Goal: Communication & Community: Answer question/provide support

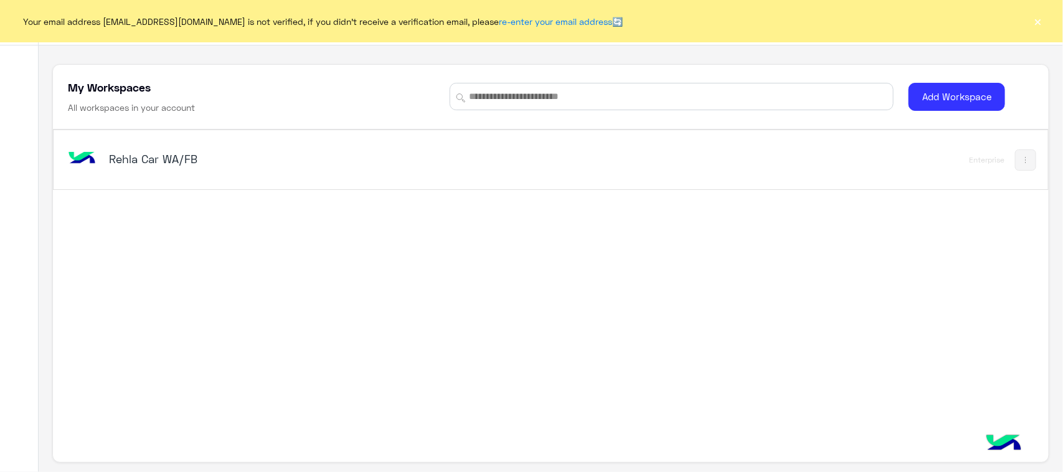
click at [168, 162] on h5 "Rehla Car WA/FB" at bounding box center [283, 158] width 349 height 15
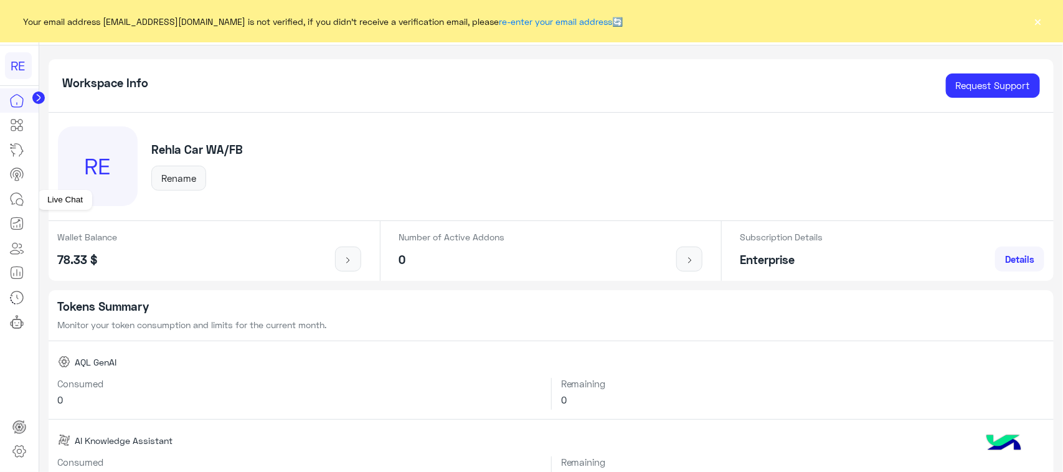
click at [21, 198] on icon at bounding box center [16, 199] width 15 height 15
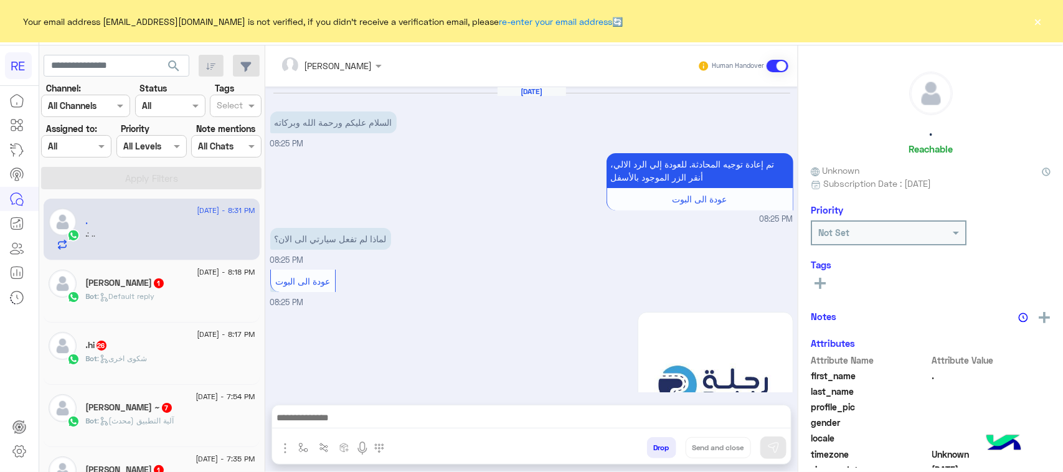
scroll to position [1707, 0]
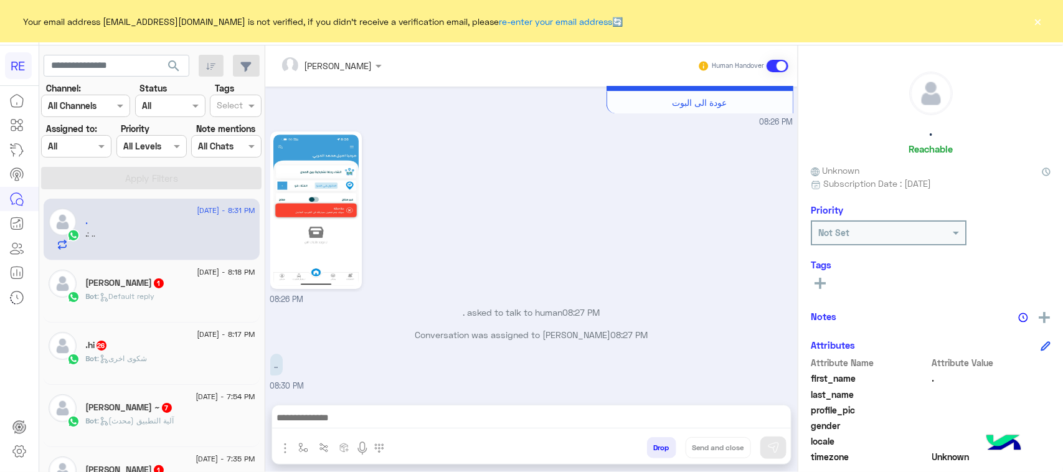
drag, startPoint x: 223, startPoint y: 405, endPoint x: 662, endPoint y: 258, distance: 462.6
click at [662, 258] on div "08:26 PM" at bounding box center [531, 216] width 523 height 177
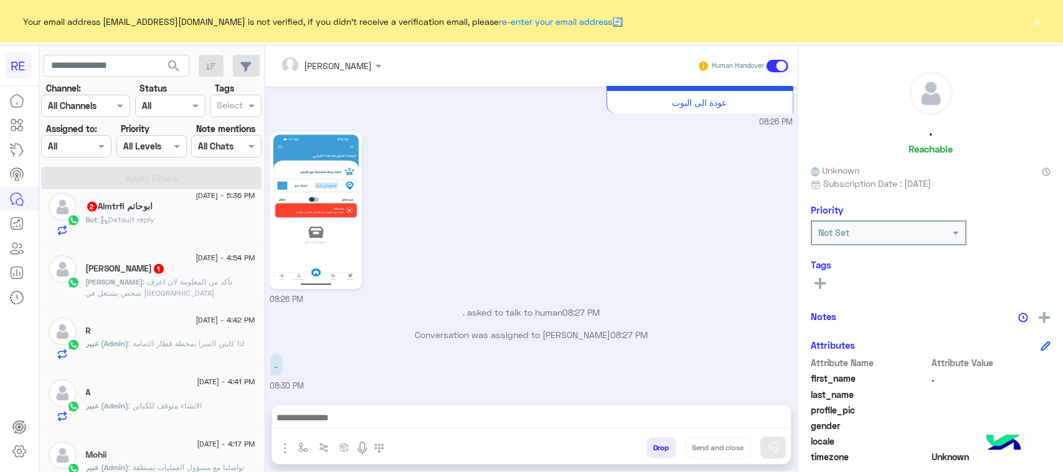
scroll to position [389, 0]
click at [144, 297] on p "[PERSON_NAME] : تأكد من المعلومة لان اعرف شخص يشتغل في [GEOGRAPHIC_DATA]" at bounding box center [170, 286] width 169 height 22
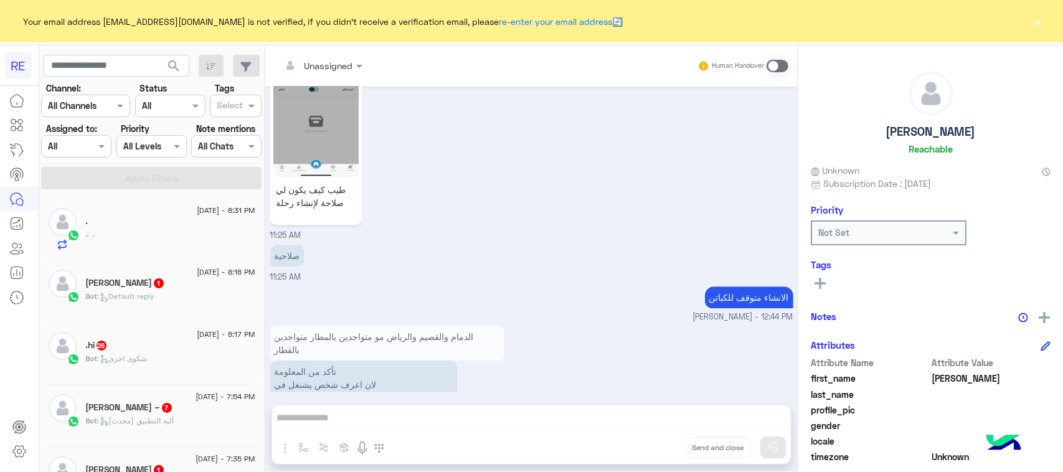
click at [237, 367] on div "Bot : شكوى اخرى" at bounding box center [170, 364] width 169 height 22
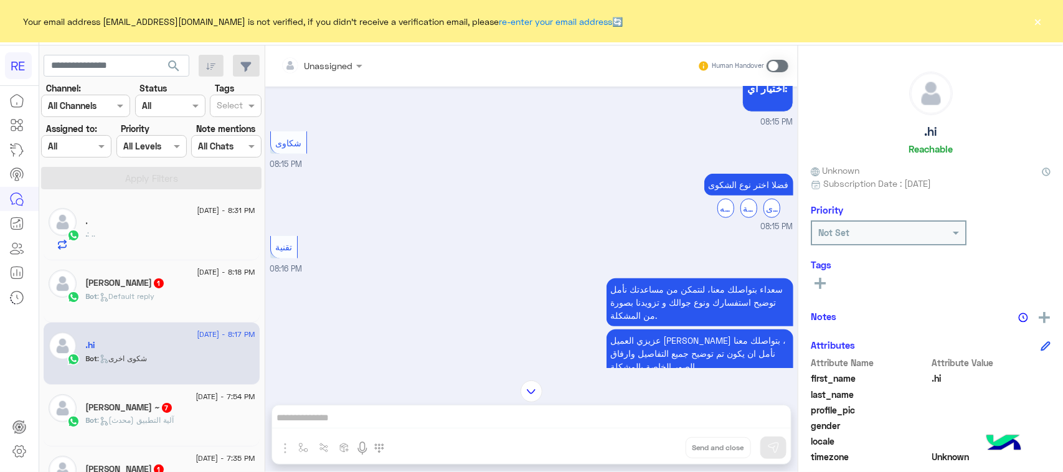
scroll to position [647, 0]
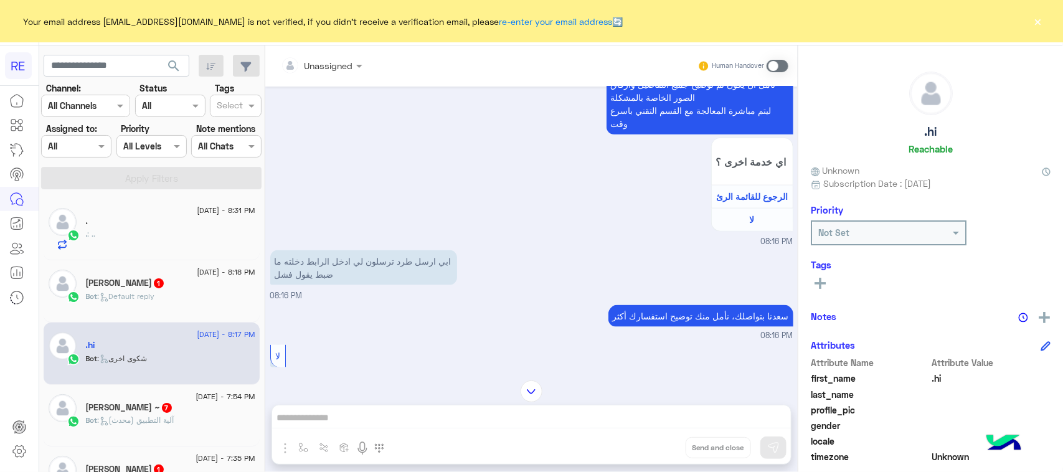
click at [447, 425] on div "Unassigned Human Handover [DATE] التحويل للموظف 08:15 PM اي خدمة اخرى ؟ الرجوع …" at bounding box center [531, 260] width 532 height 431
click at [776, 63] on span at bounding box center [777, 66] width 22 height 12
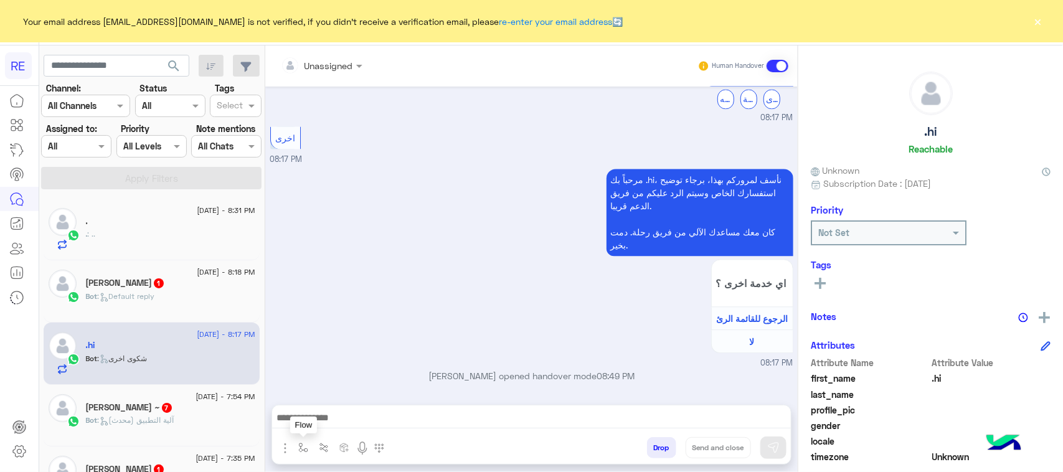
click at [301, 456] on button "button" at bounding box center [303, 447] width 21 height 21
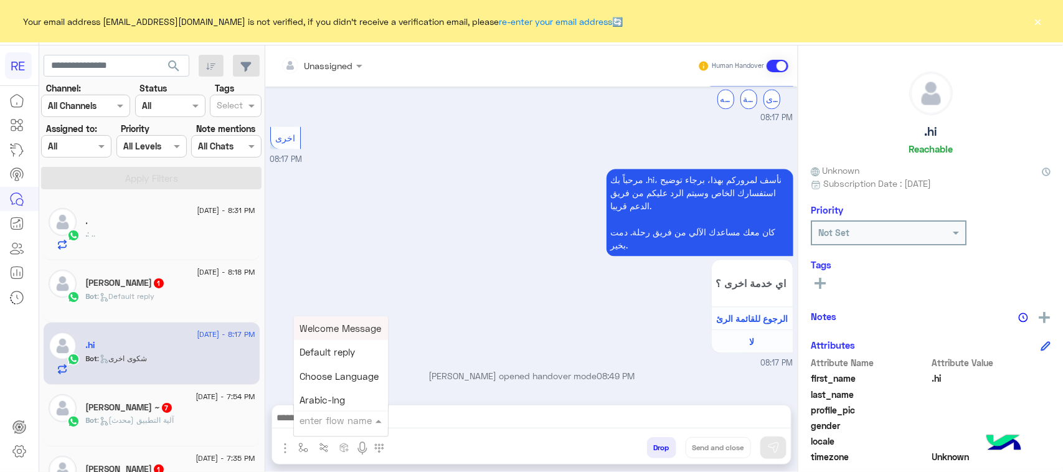
click at [314, 428] on div "enter flow name" at bounding box center [341, 420] width 94 height 22
type input "***"
click at [346, 350] on div "بيانات الطرد" at bounding box center [340, 350] width 92 height 24
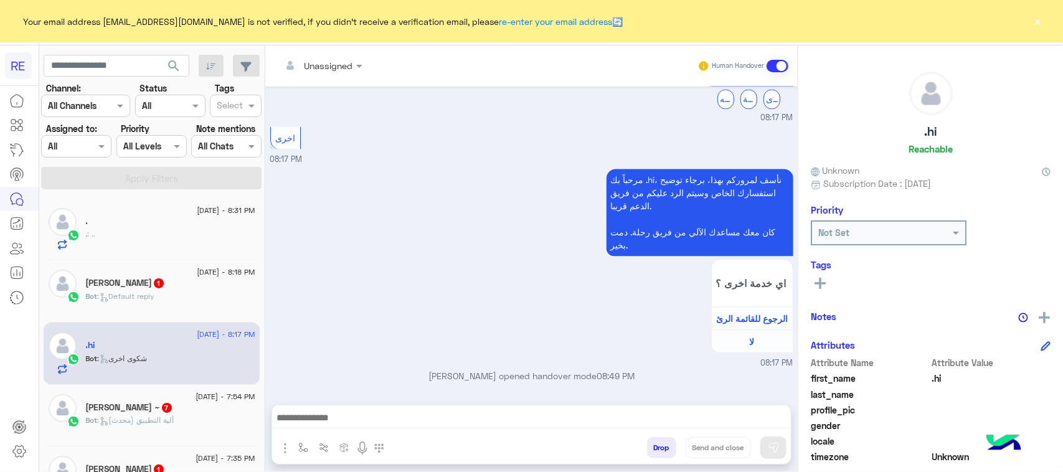
type textarea "**********"
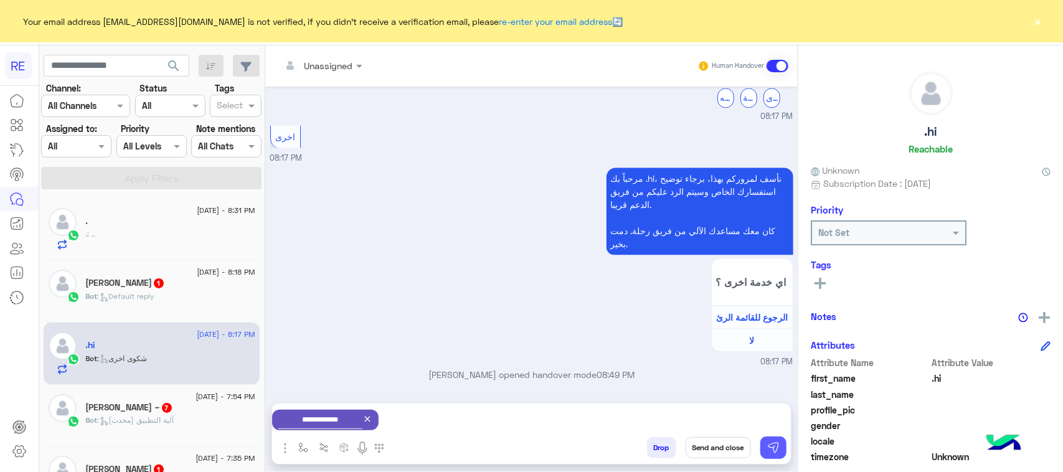
click at [768, 456] on button at bounding box center [773, 447] width 26 height 22
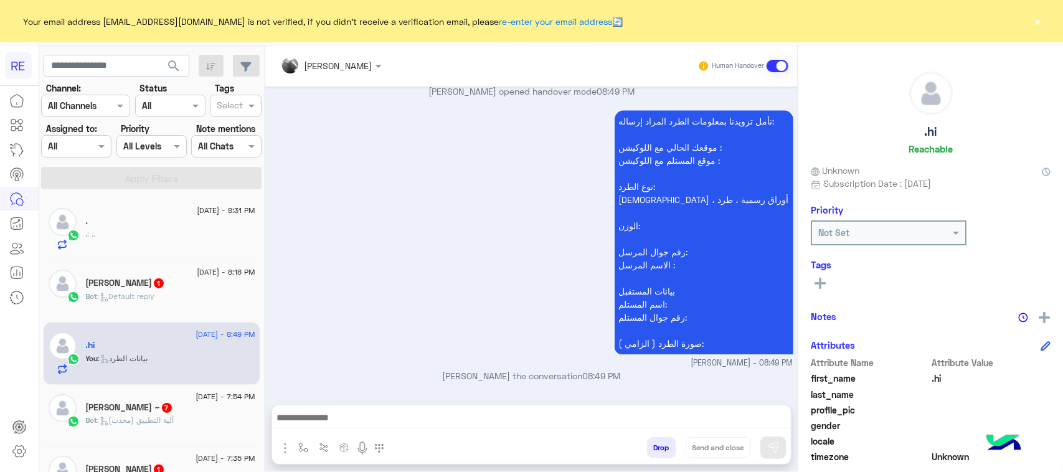
drag, startPoint x: 726, startPoint y: 408, endPoint x: 735, endPoint y: 419, distance: 13.3
click at [735, 419] on div at bounding box center [531, 420] width 519 height 31
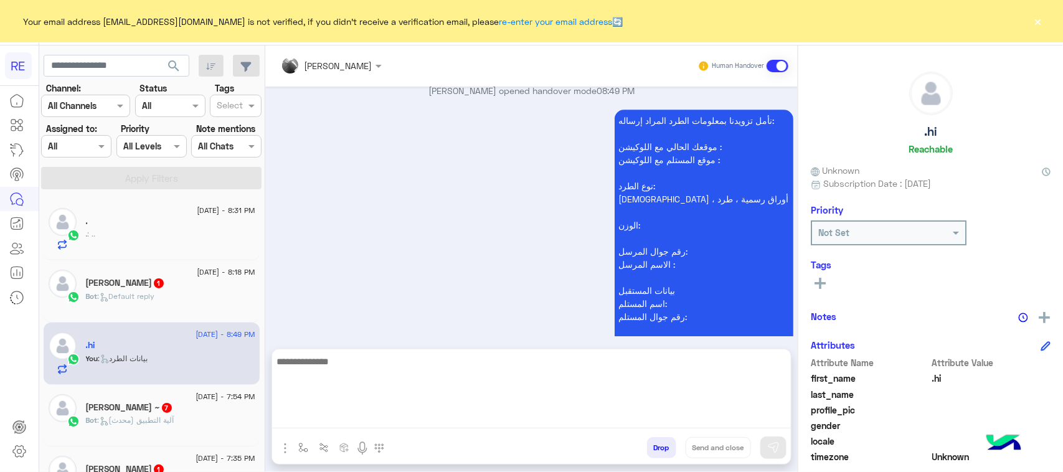
click at [735, 419] on textarea at bounding box center [531, 391] width 519 height 75
type textarea "**********"
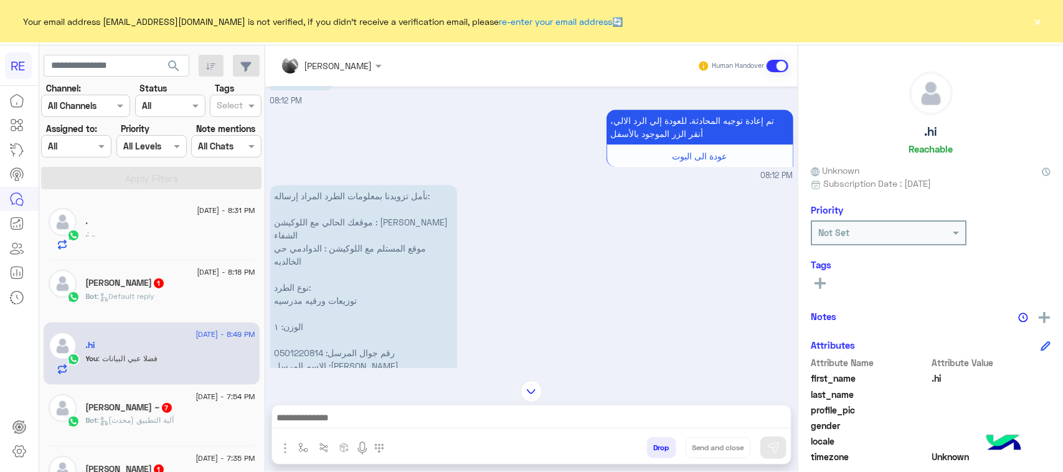
scroll to position [1666, 0]
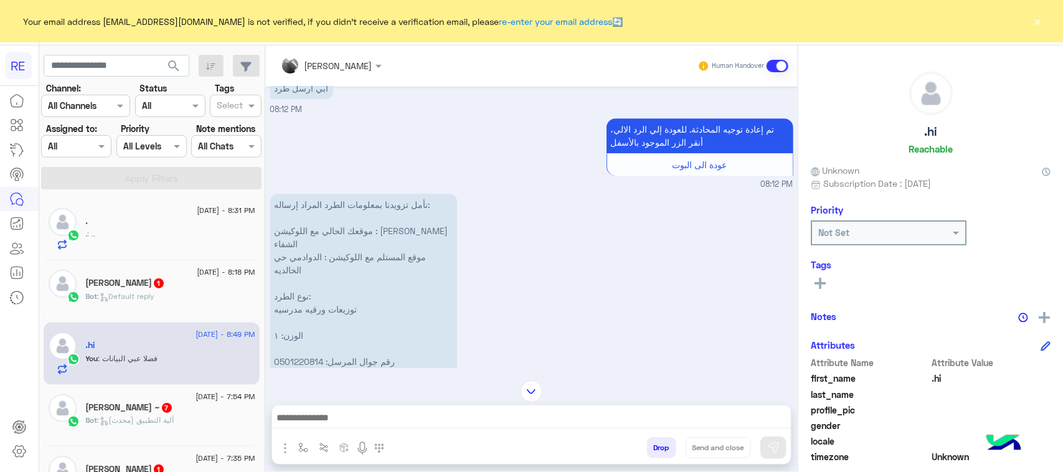
drag, startPoint x: 507, startPoint y: 258, endPoint x: 430, endPoint y: 195, distance: 100.4
click at [430, 195] on p "نأمل تزويدنا بمعلومات الطرد المراد إرساله: موقعك الحالي مع اللوكيشن : [PERSON_N…" at bounding box center [363, 316] width 187 height 244
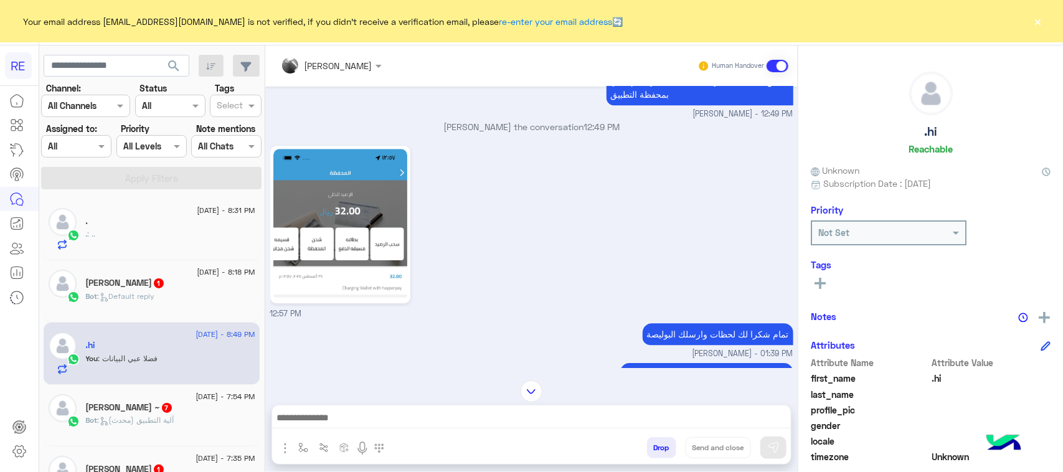
scroll to position [1749, 0]
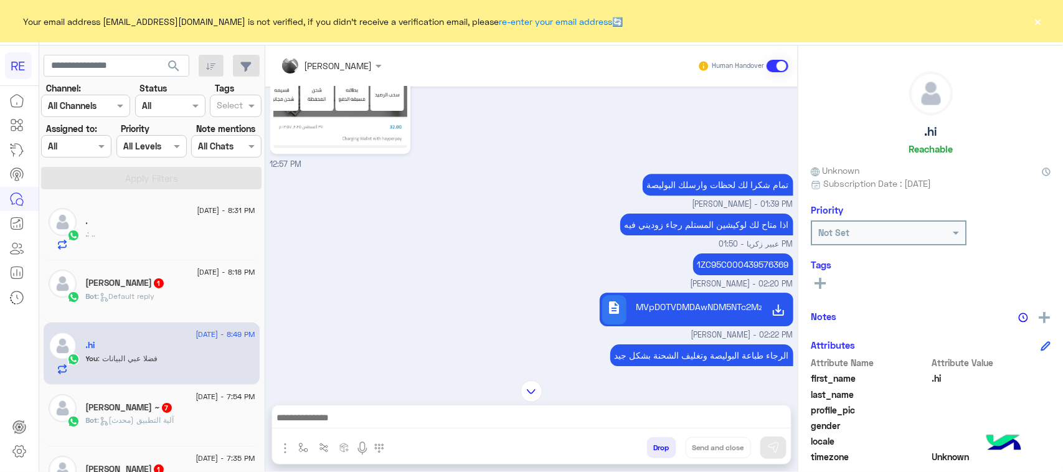
click at [534, 393] on img at bounding box center [531, 391] width 22 height 22
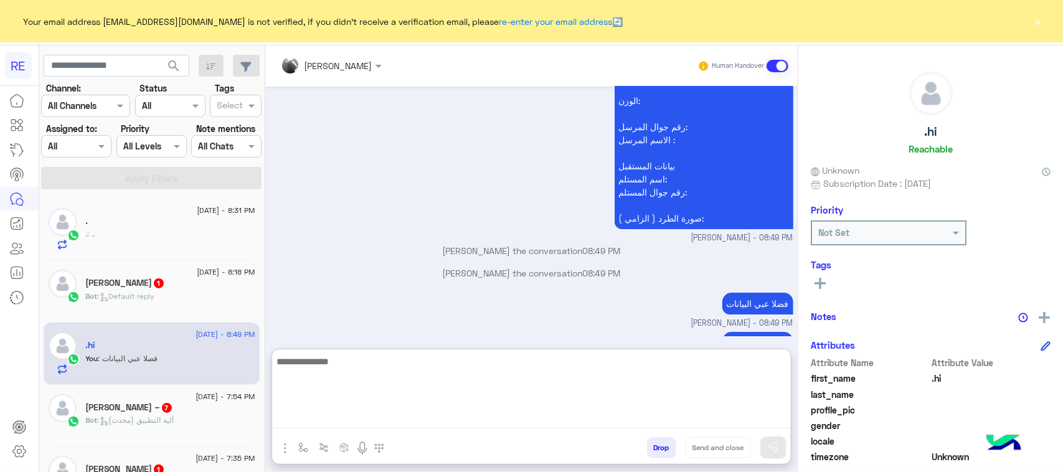
scroll to position [8171, 0]
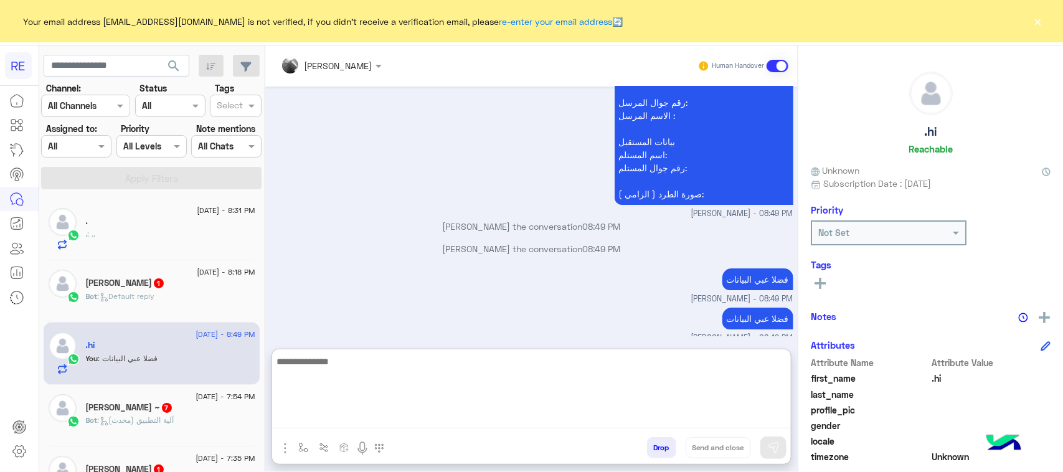
click at [551, 422] on textarea at bounding box center [531, 391] width 519 height 75
type textarea "**********"
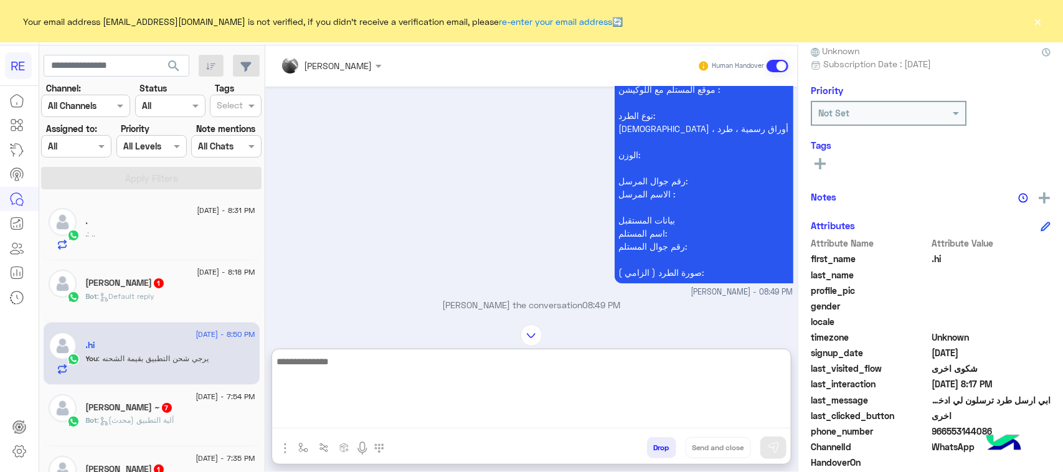
scroll to position [197, 0]
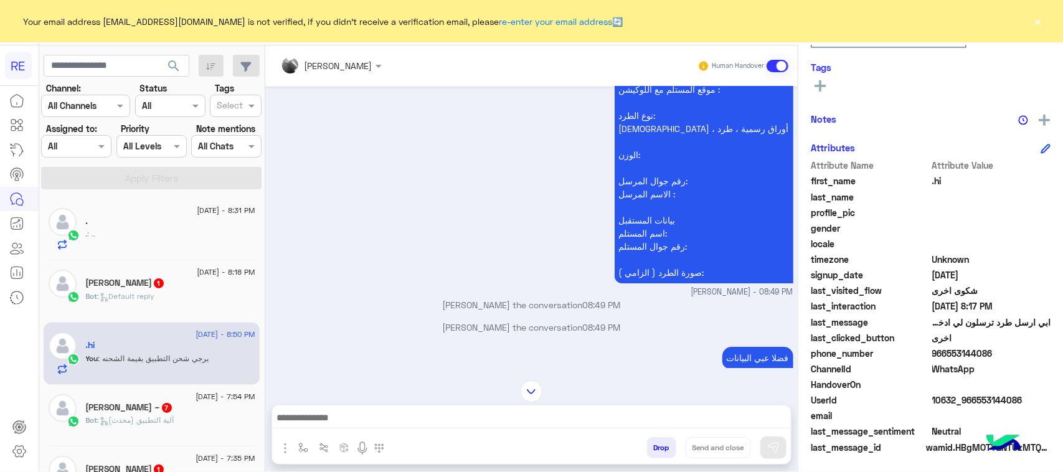
drag, startPoint x: 1007, startPoint y: 405, endPoint x: 972, endPoint y: 405, distance: 34.2
click at [972, 405] on span "10632_966553144086" at bounding box center [991, 399] width 119 height 13
copy span "553144086"
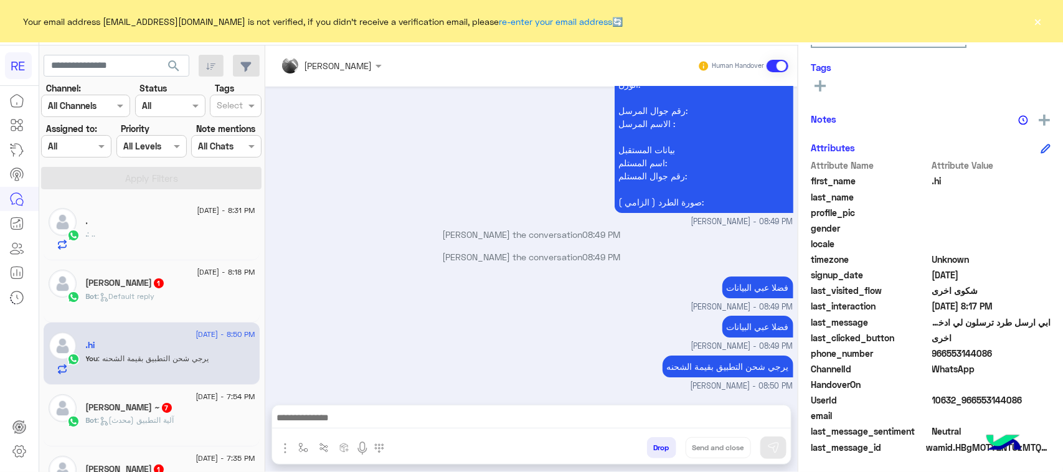
scroll to position [8187, 0]
click at [156, 290] on div "[PERSON_NAME] 1" at bounding box center [170, 284] width 169 height 13
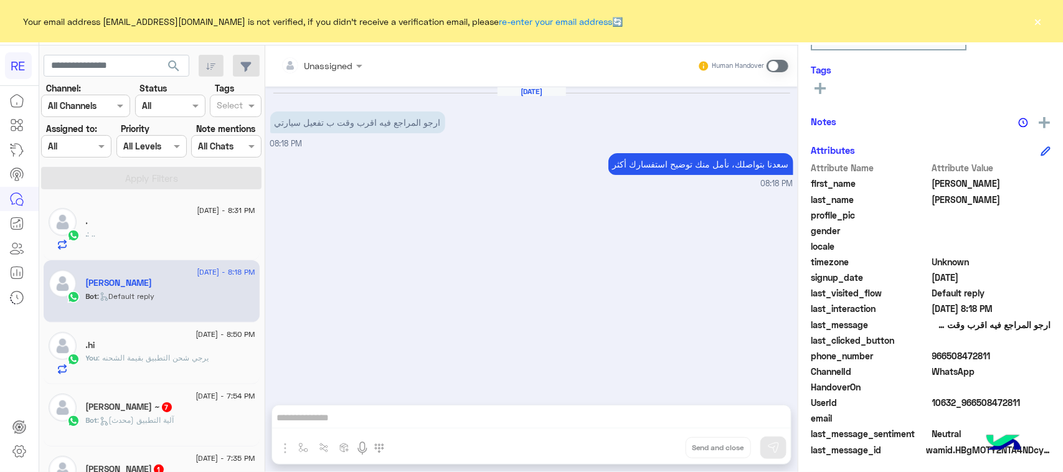
scroll to position [197, 0]
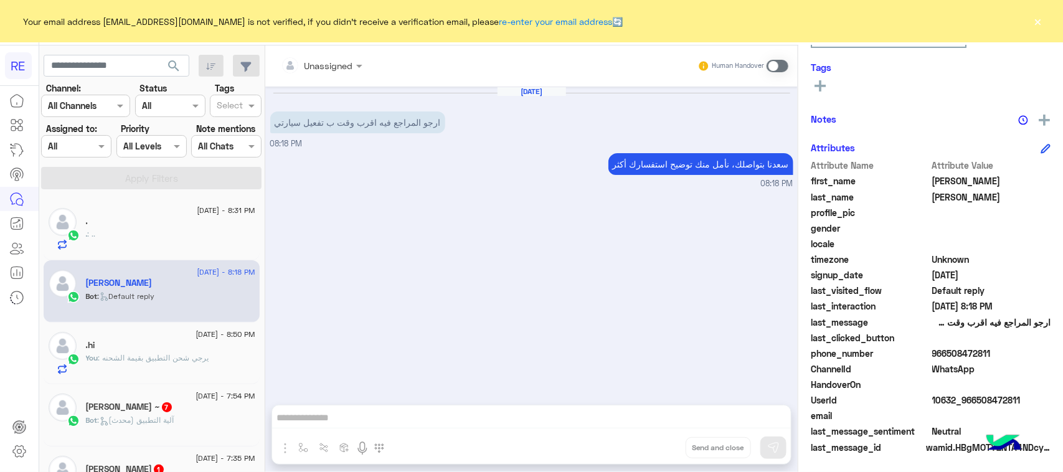
click at [427, 123] on p "ارجو المراجع فيه اقرب وقت ب تفعيل سيارتي" at bounding box center [357, 122] width 175 height 22
click at [398, 128] on p "ارجو المراجع فيه اقرب وقت ب تفعيل سيارتي" at bounding box center [357, 122] width 175 height 22
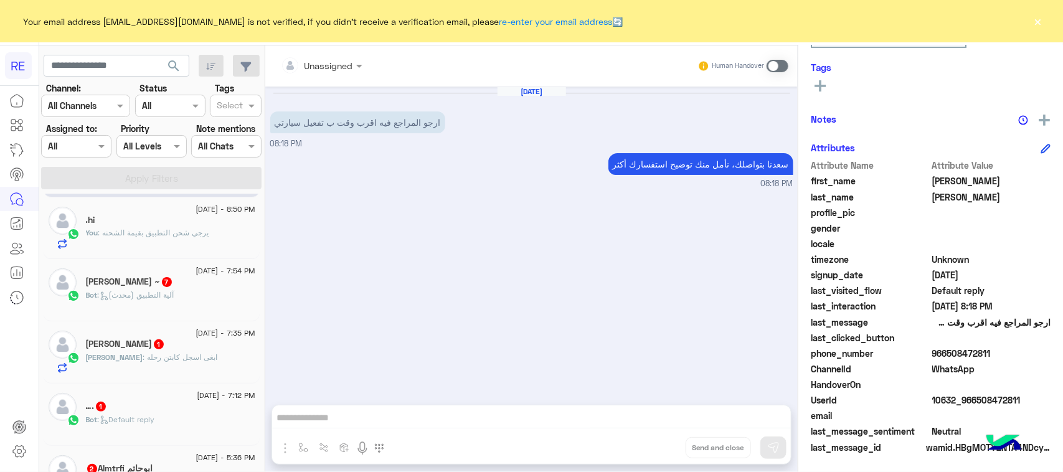
scroll to position [0, 0]
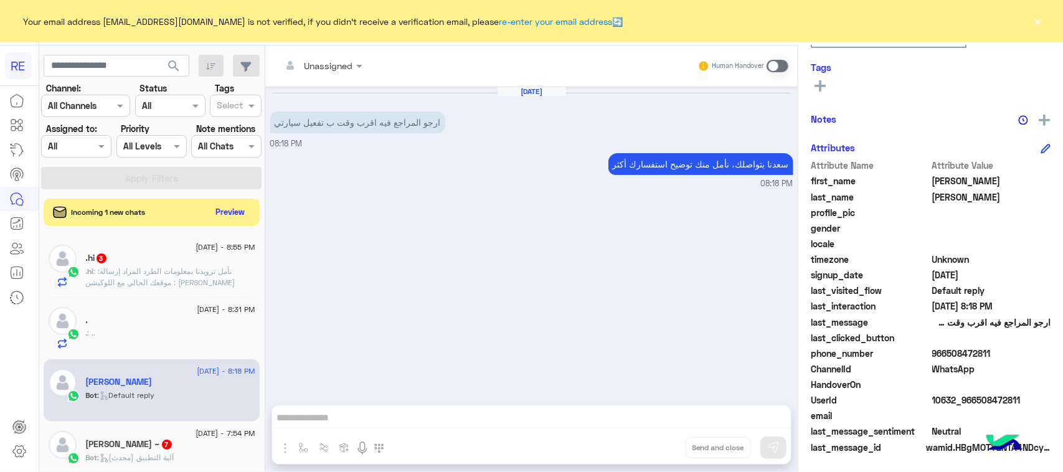
click at [201, 291] on div "[DATE] - 8:55 PM .hi 3 .hi : نأمل تزويدنا بمعلومات الطرد المراد إرساله: موقعك ا…" at bounding box center [152, 266] width 216 height 62
click at [190, 263] on div ".hi 3" at bounding box center [170, 259] width 169 height 13
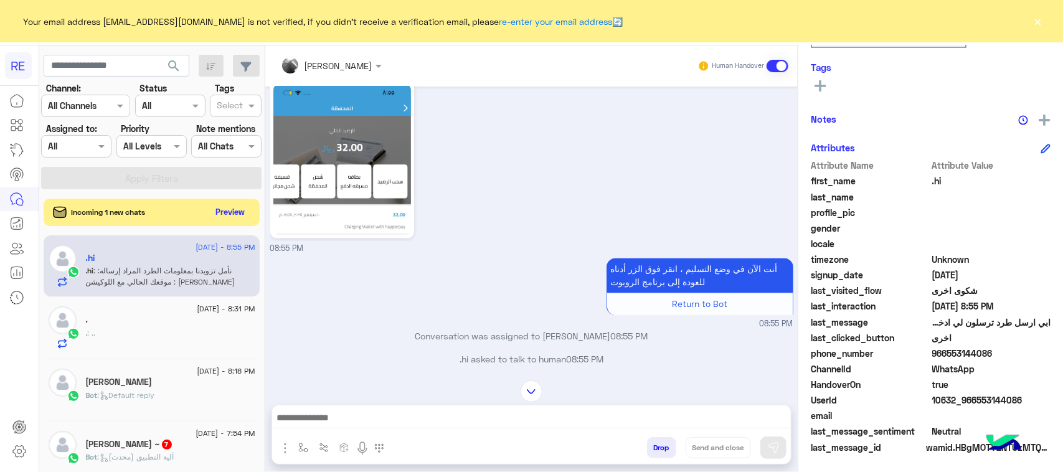
scroll to position [1308, 0]
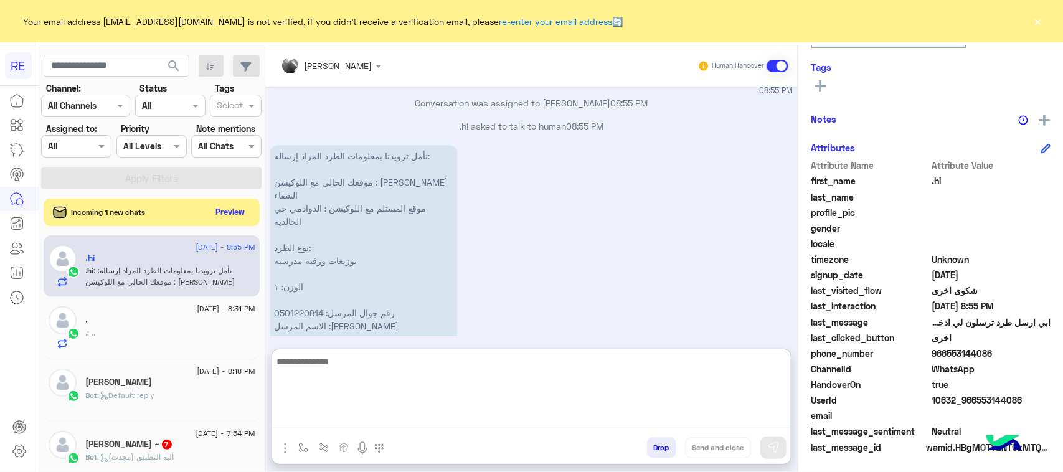
click at [395, 422] on textarea at bounding box center [531, 391] width 519 height 75
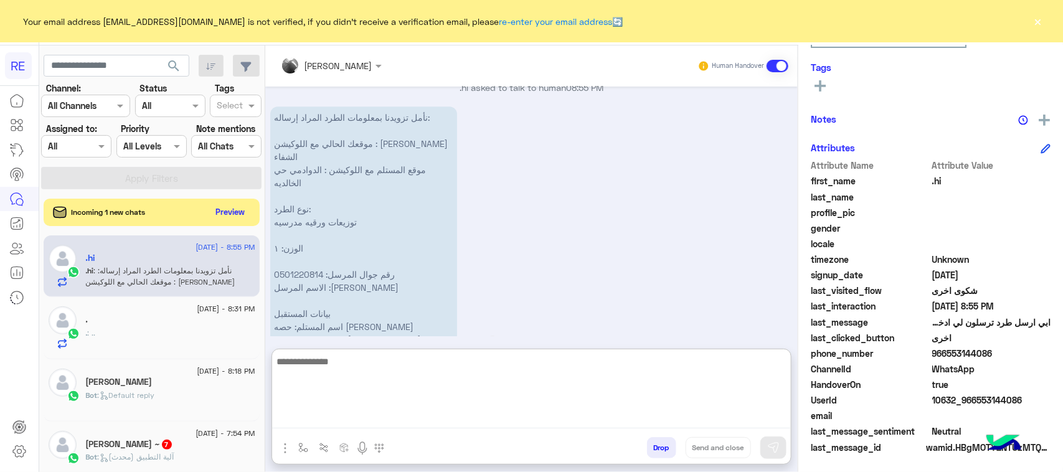
scroll to position [1364, 0]
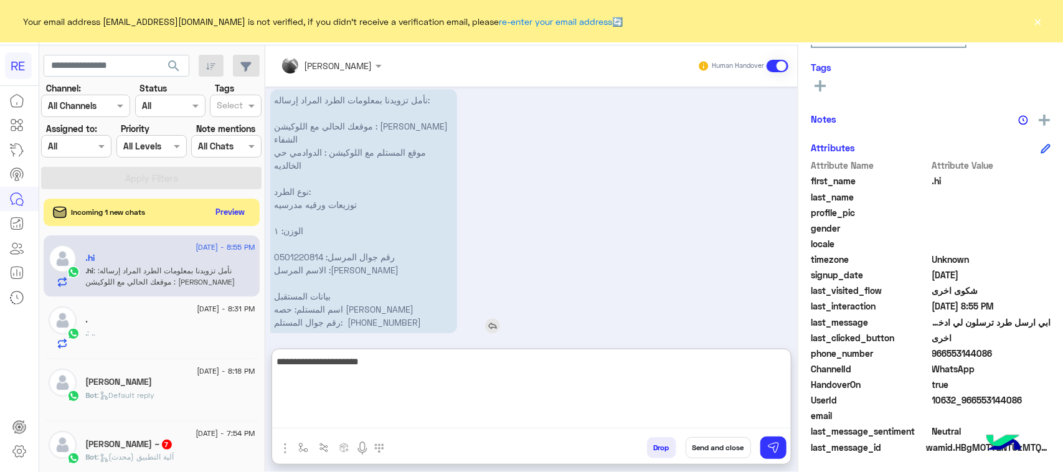
type textarea "**********"
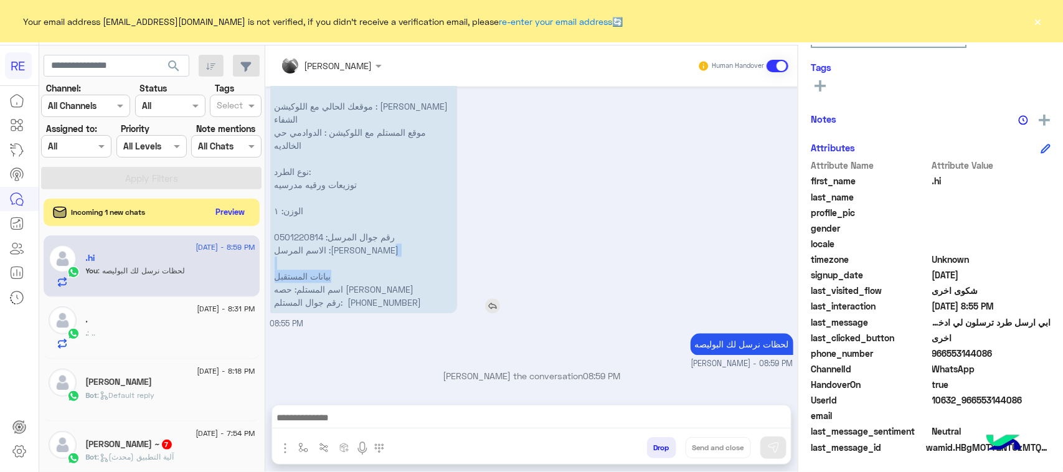
scroll to position [1371, 0]
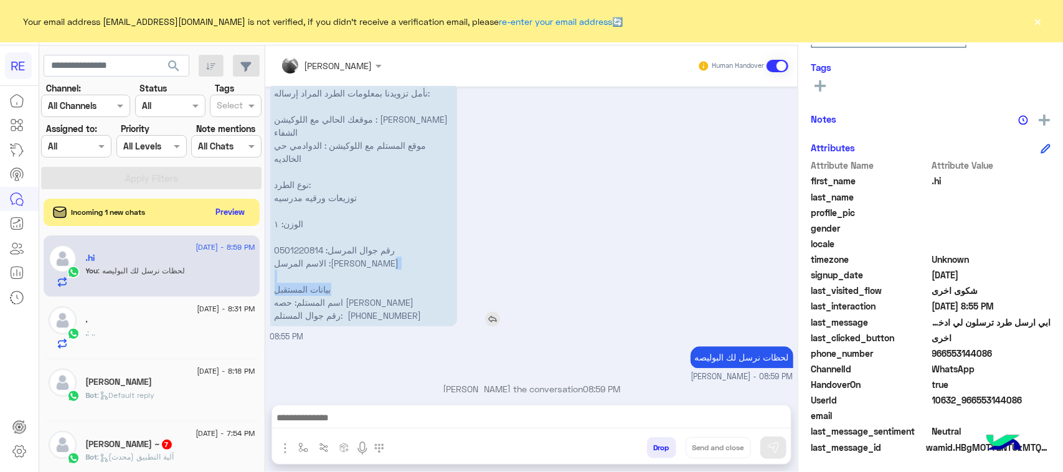
drag, startPoint x: 347, startPoint y: 234, endPoint x: 284, endPoint y: 244, distance: 63.7
click at [284, 244] on p "نأمل تزويدنا بمعلومات الطرد المراد إرساله: موقعك الحالي مع اللوكيشن : [PERSON_N…" at bounding box center [363, 204] width 187 height 244
drag, startPoint x: 346, startPoint y: 293, endPoint x: 317, endPoint y: 288, distance: 29.1
click at [284, 291] on p "نأمل تزويدنا بمعلومات الطرد المراد إرساله: موقعك الحالي مع اللوكيشن : [PERSON_N…" at bounding box center [363, 204] width 187 height 244
click at [318, 288] on p "نأمل تزويدنا بمعلومات الطرد المراد إرساله: موقعك الحالي مع اللوكيشن : [PERSON_N…" at bounding box center [363, 204] width 187 height 244
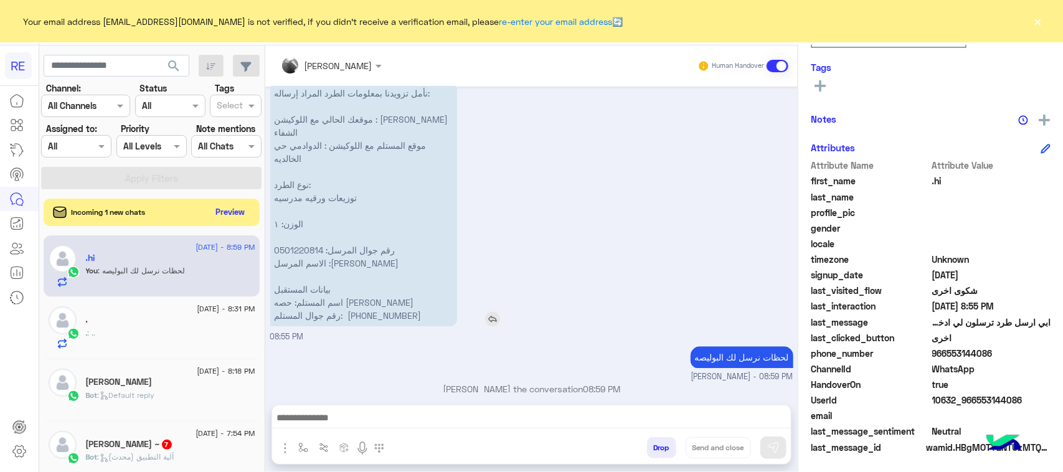
click at [349, 302] on p "نأمل تزويدنا بمعلومات الطرد المراد إرساله: موقعك الحالي مع اللوكيشن : [PERSON_N…" at bounding box center [363, 204] width 187 height 244
drag, startPoint x: 342, startPoint y: 291, endPoint x: 272, endPoint y: 284, distance: 70.7
click at [272, 284] on p "نأمل تزويدنا بمعلومات الطرد المراد إرساله: موقعك الحالي مع اللوكيشن : [PERSON_N…" at bounding box center [363, 204] width 187 height 244
copy p "حصه [PERSON_NAME]"
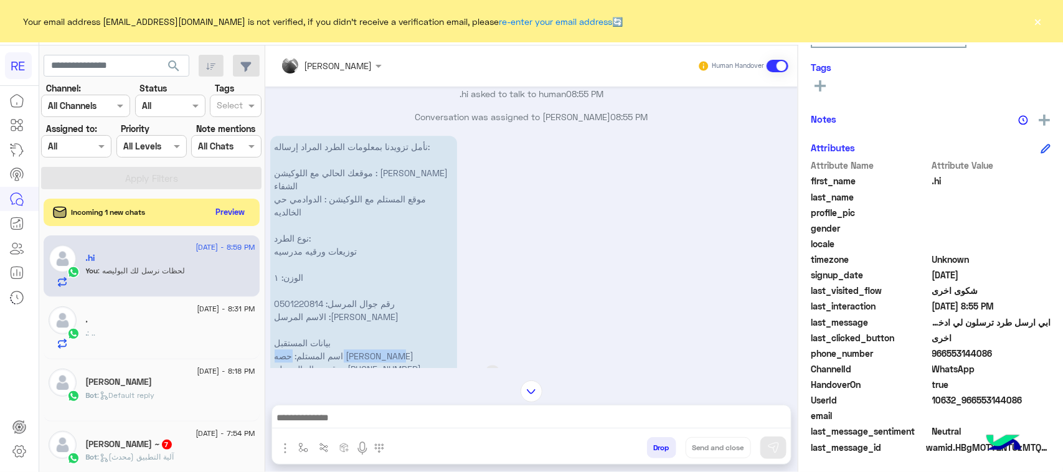
scroll to position [1293, 0]
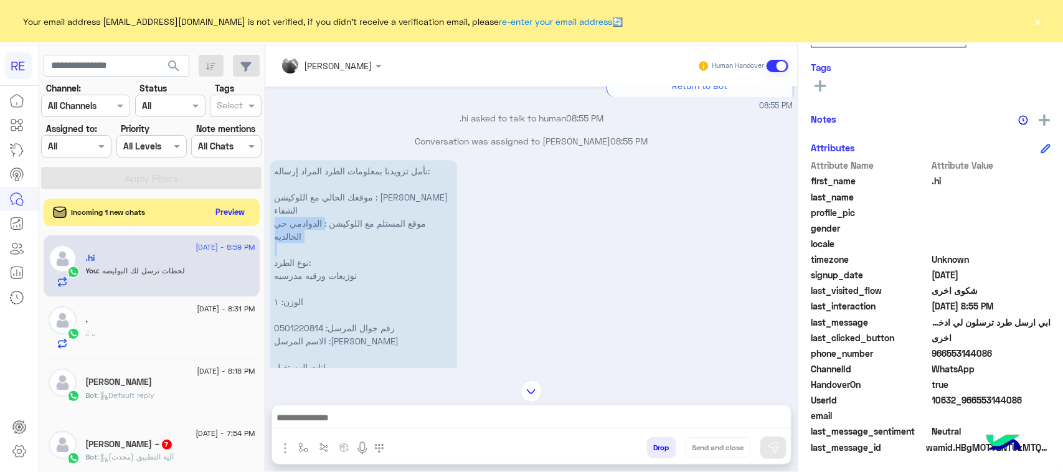
drag, startPoint x: 326, startPoint y: 210, endPoint x: 273, endPoint y: 247, distance: 64.4
click at [273, 247] on p "نأمل تزويدنا بمعلومات الطرد المراد إرساله: موقعك الحالي مع اللوكيشن : [PERSON_N…" at bounding box center [363, 282] width 187 height 244
copy p "الدوادمي حي الخالديه"
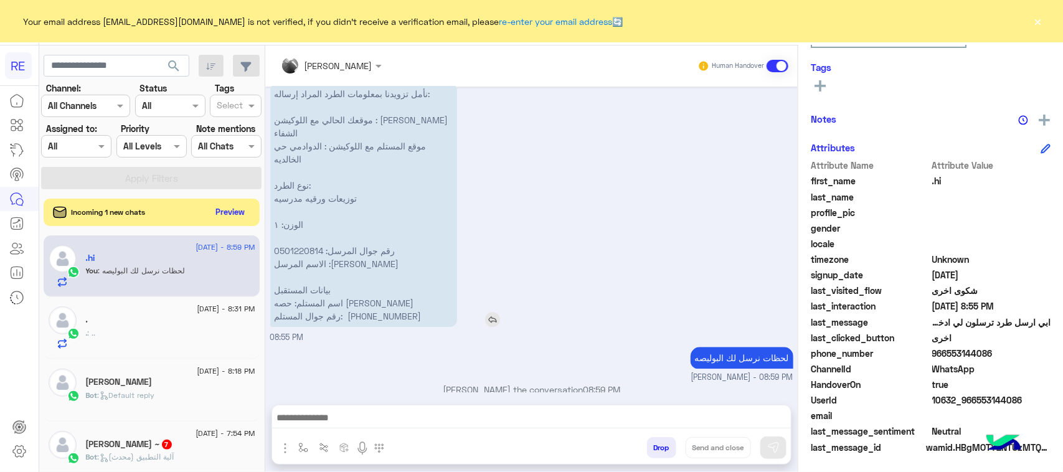
click at [378, 305] on p "نأمل تزويدنا بمعلومات الطرد المراد إرساله: موقعك الحالي مع اللوكيشن : [PERSON_N…" at bounding box center [363, 205] width 187 height 244
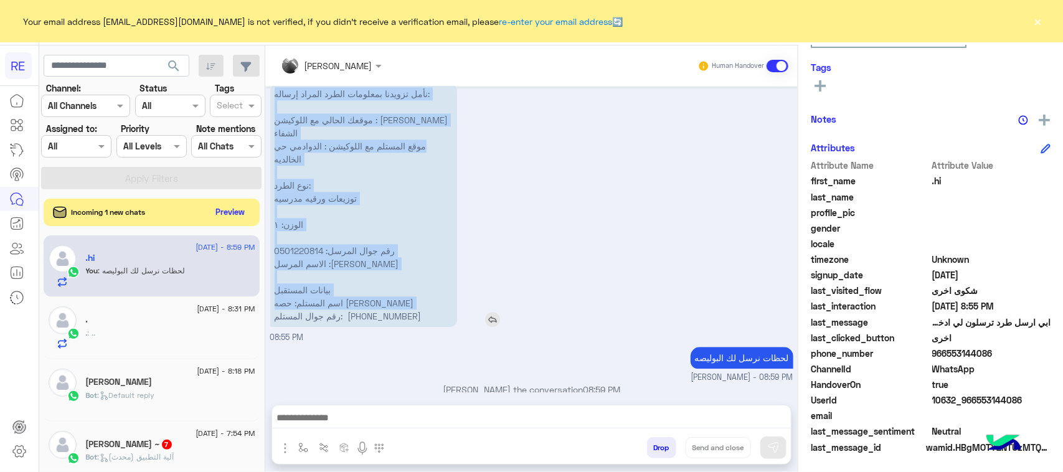
click at [378, 305] on p "نأمل تزويدنا بمعلومات الطرد المراد إرساله: موقعك الحالي مع اللوكيشن : [PERSON_N…" at bounding box center [363, 205] width 187 height 244
copy app-msgs-text "نأمل تزويدنا بمعلومات الطرد المراد إرساله: موقعك الحالي مع اللوكيشن : [PERSON_N…"
click at [510, 248] on div "نأمل تزويدنا بمعلومات الطرد المراد إرساله: موقعك الحالي مع اللوكيشن : [PERSON_N…" at bounding box center [399, 205] width 258 height 244
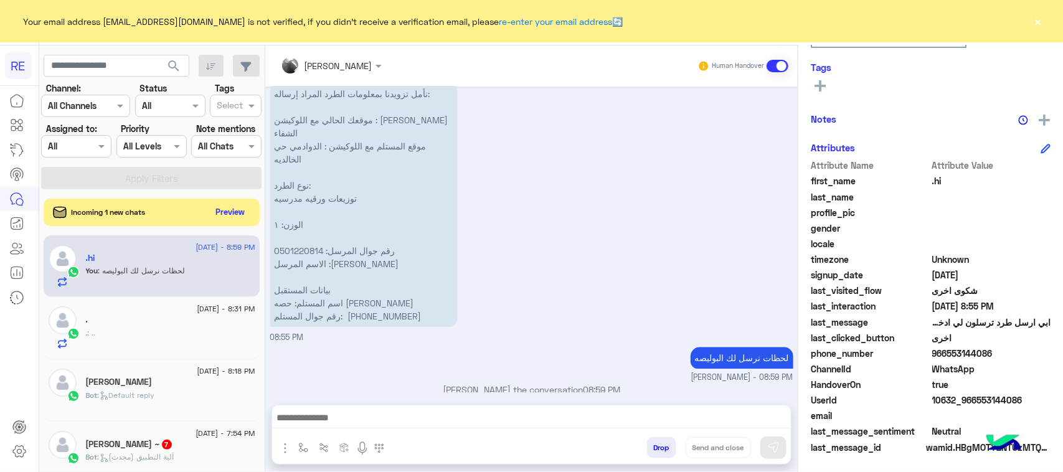
click at [558, 190] on div "نأمل تزويدنا بمعلومات الطرد المراد إرساله: موقعك الحالي مع اللوكيشن : [PERSON_N…" at bounding box center [531, 212] width 523 height 264
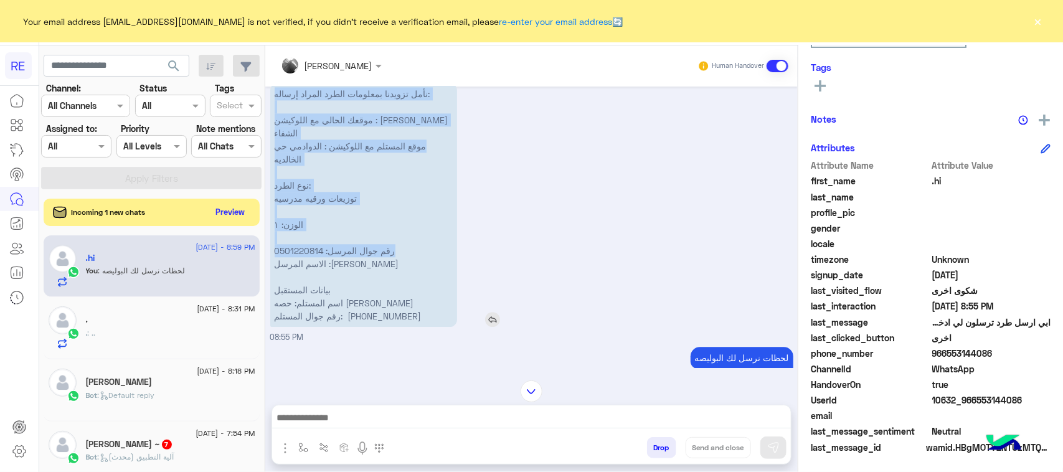
drag, startPoint x: 428, startPoint y: 167, endPoint x: 427, endPoint y: 235, distance: 67.9
click at [427, 235] on p "نأمل تزويدنا بمعلومات الطرد المراد إرساله: موقعك الحالي مع اللوكيشن : [PERSON_N…" at bounding box center [363, 205] width 187 height 244
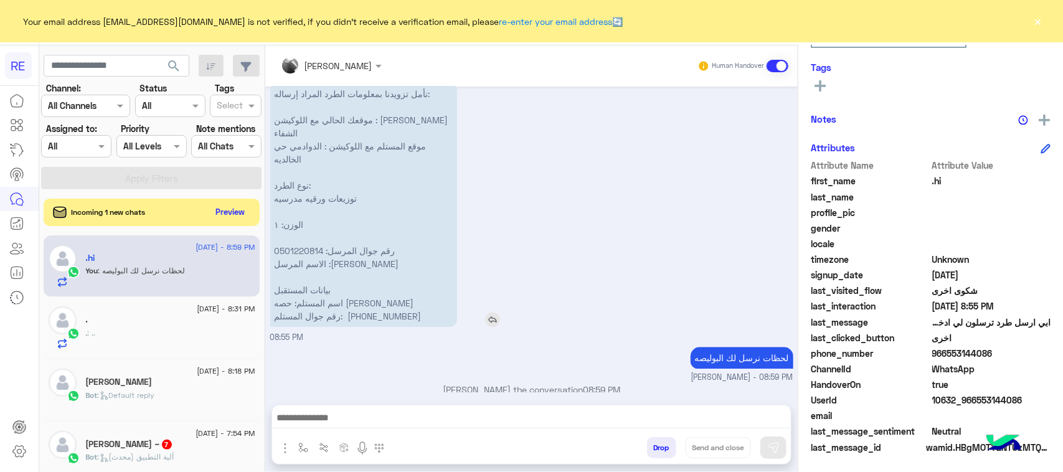
click at [322, 247] on p "نأمل تزويدنا بمعلومات الطرد المراد إرساله: موقعك الحالي مع اللوكيشن : [PERSON_N…" at bounding box center [363, 205] width 187 height 244
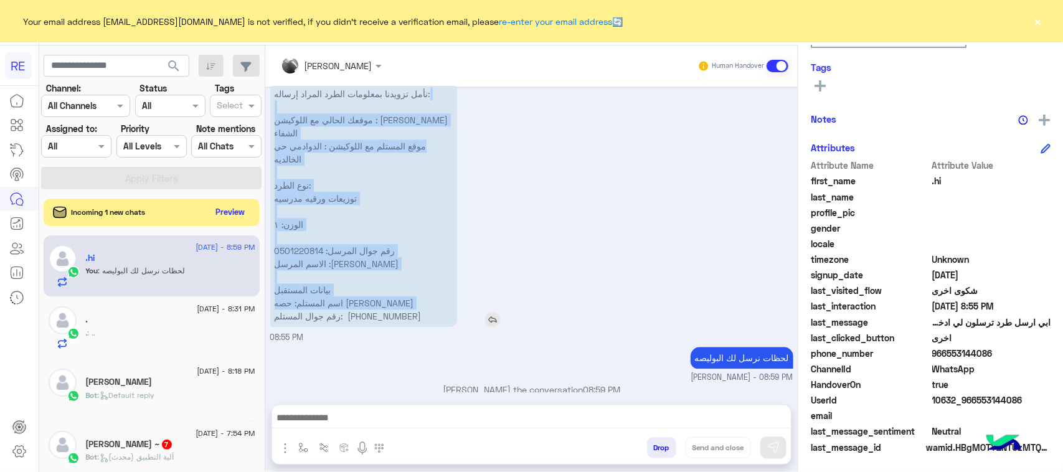
scroll to position [1292, 0]
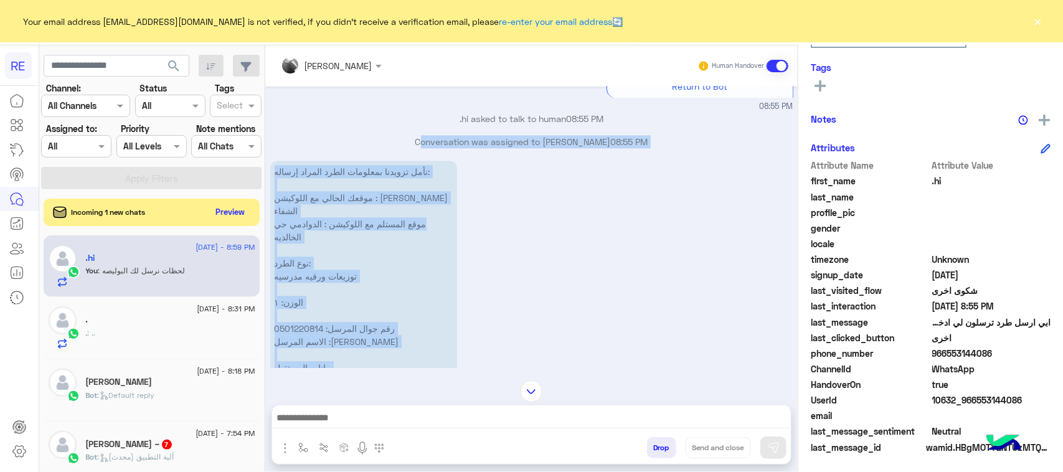
drag, startPoint x: 265, startPoint y: 309, endPoint x: 419, endPoint y: 156, distance: 217.0
click at [418, 156] on mat-drawer "[PERSON_NAME] Human Handover [DATE] لا 08:16 PM شكرا لتواصلك واختيارك رحلة 😊 اخ…" at bounding box center [664, 260] width 798 height 431
copy div "Conversation was assigned to [PERSON_NAME] 08:55 PM نأمل تزويدنا بمعلومات الطرد…"
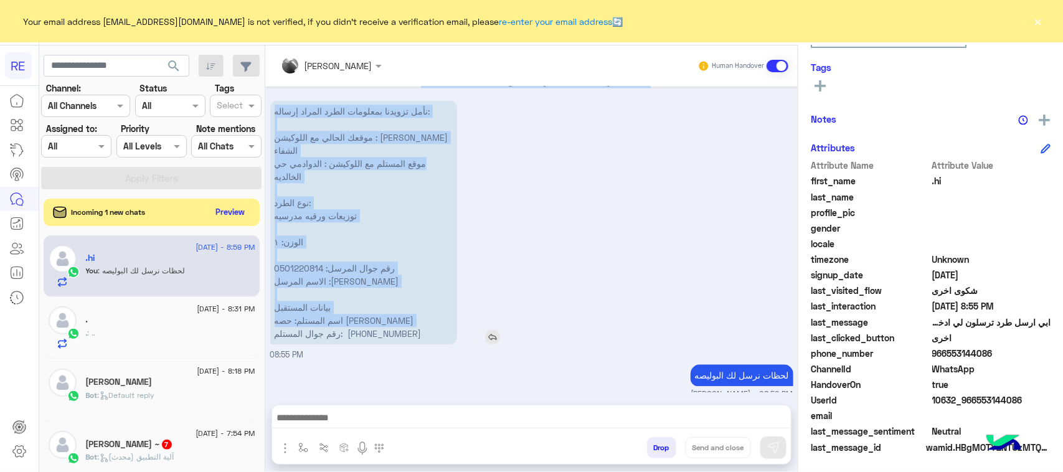
scroll to position [1370, 0]
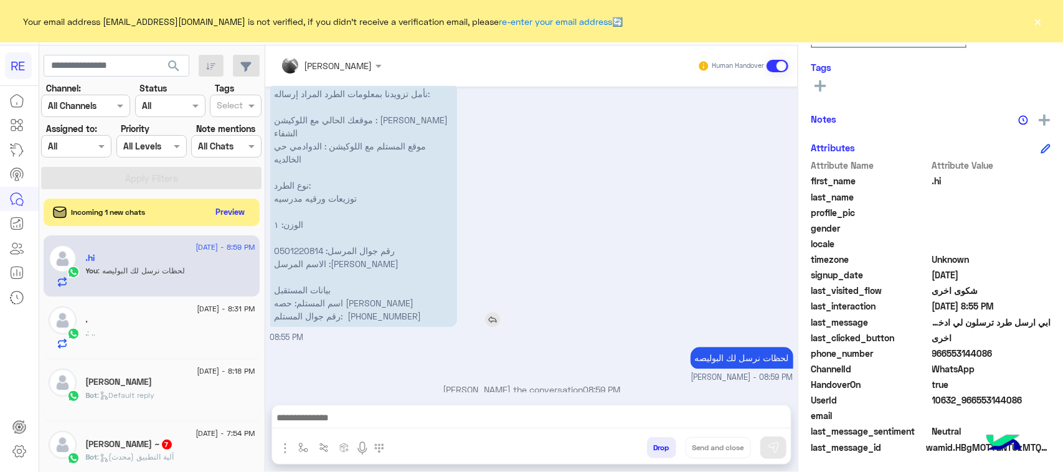
click at [309, 306] on p "نأمل تزويدنا بمعلومات الطرد المراد إرساله: موقعك الحالي مع اللوكيشن : [PERSON_N…" at bounding box center [363, 205] width 187 height 244
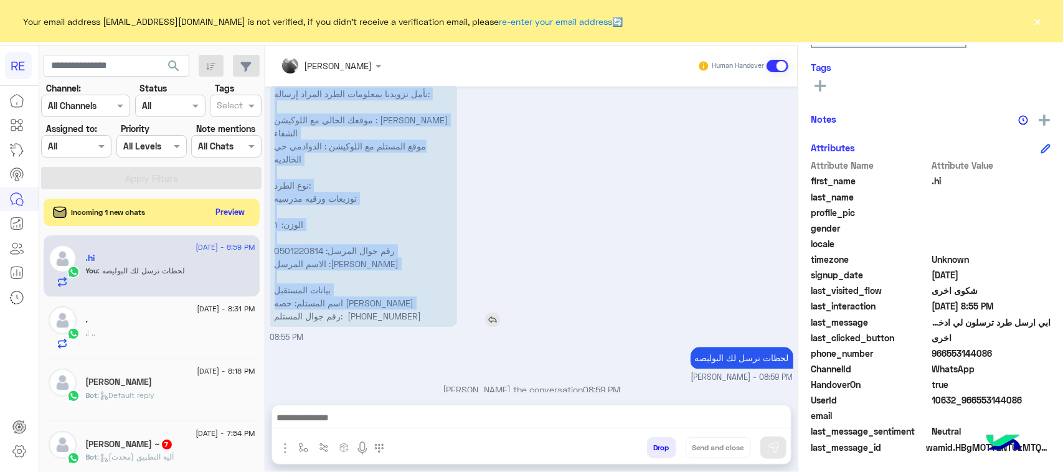
click at [309, 306] on p "نأمل تزويدنا بمعلومات الطرد المراد إرساله: موقعك الحالي مع اللوكيشن : [PERSON_N…" at bounding box center [363, 205] width 187 height 244
copy app-msgs-text "نأمل تزويدنا بمعلومات الطرد المراد إرساله: موقعك الحالي مع اللوكيشن : [PERSON_N…"
click at [288, 455] on img "button" at bounding box center [285, 448] width 15 height 15
click at [317, 397] on span "Attachements" at bounding box center [329, 396] width 62 height 14
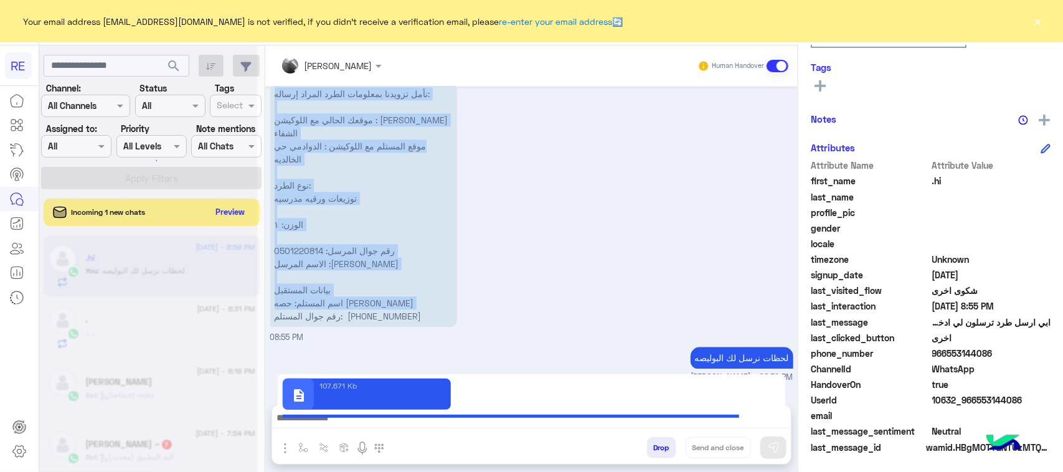
type textarea "**********"
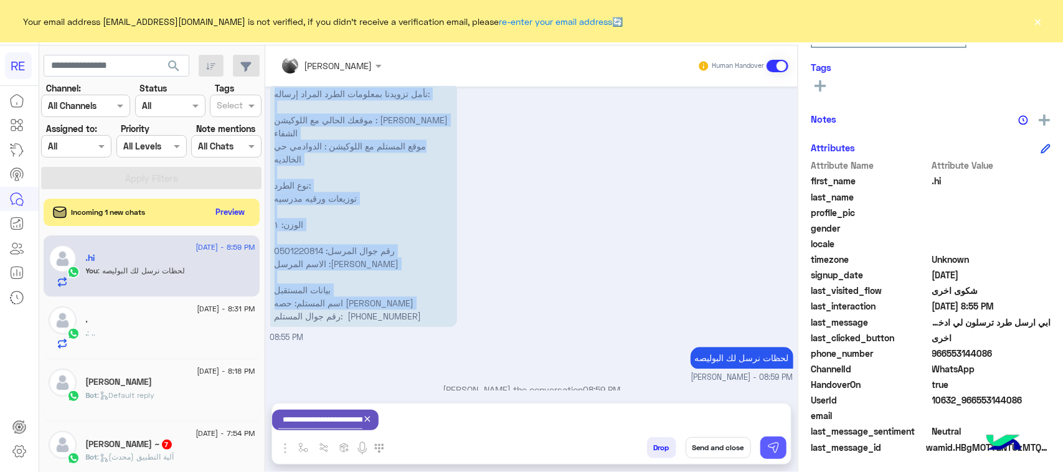
click at [772, 449] on img at bounding box center [773, 447] width 12 height 12
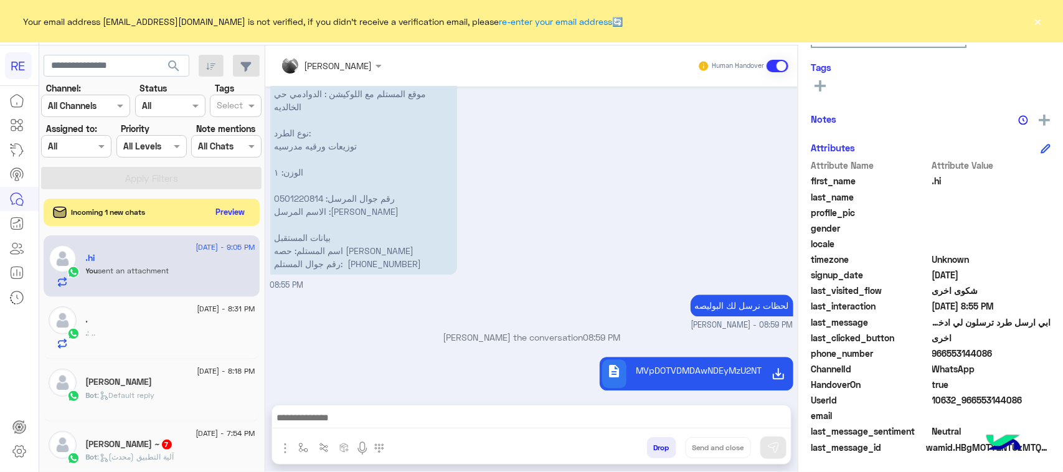
click at [436, 335] on div "[PERSON_NAME] the conversation 08:59 PM" at bounding box center [531, 342] width 523 height 22
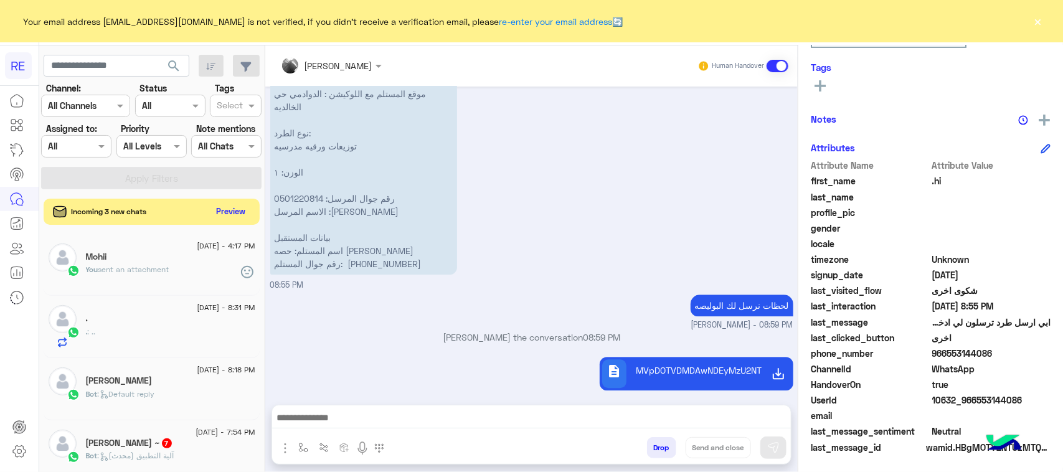
click at [242, 212] on button "Preview" at bounding box center [231, 211] width 39 height 17
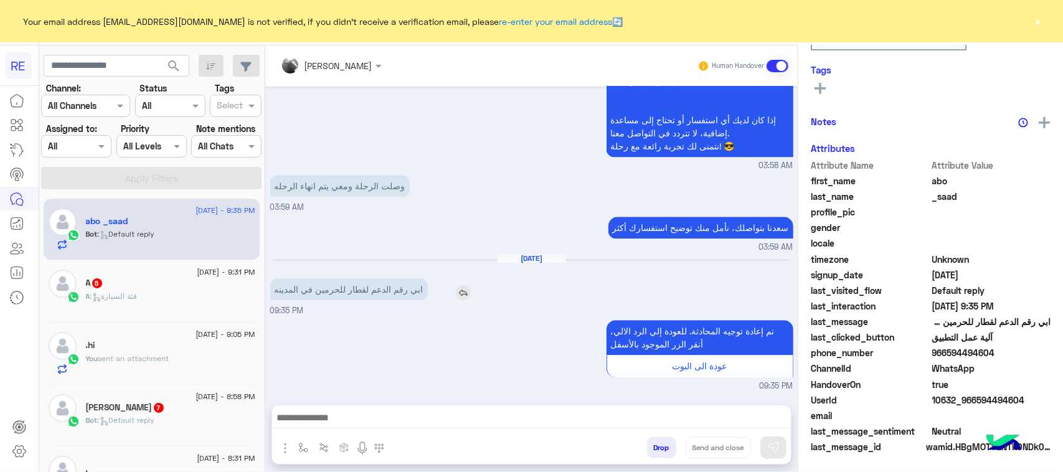
scroll to position [197, 0]
click at [383, 293] on p "ابي رقم الدعم لقطار للحرمين في المدينه" at bounding box center [348, 289] width 157 height 22
click at [197, 277] on span "[DATE] - 9:31 PM" at bounding box center [226, 271] width 58 height 11
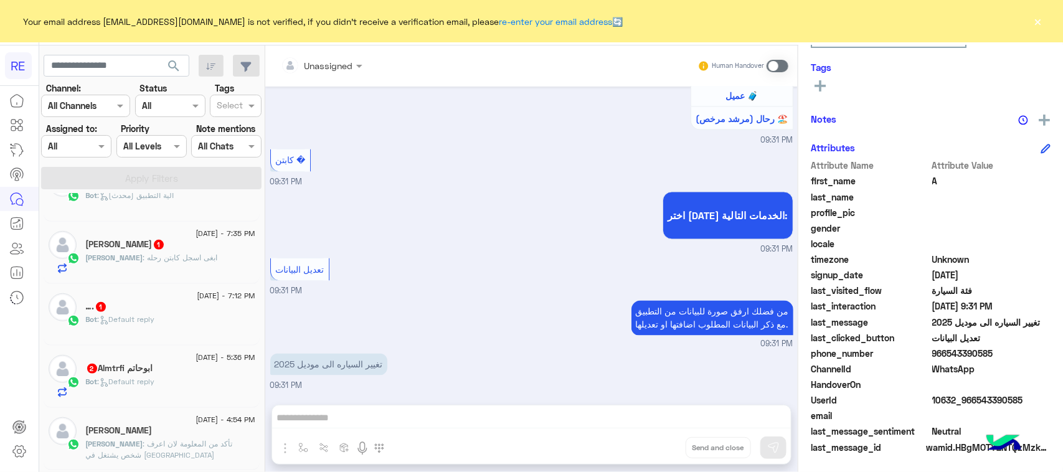
scroll to position [389, 0]
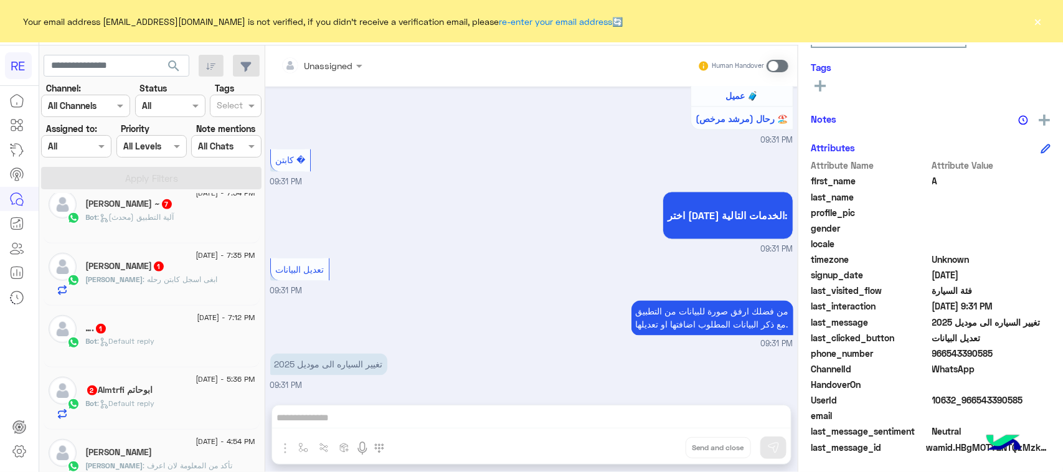
click at [162, 229] on div "Bot : آلية التطبيق (محدث)" at bounding box center [170, 223] width 169 height 22
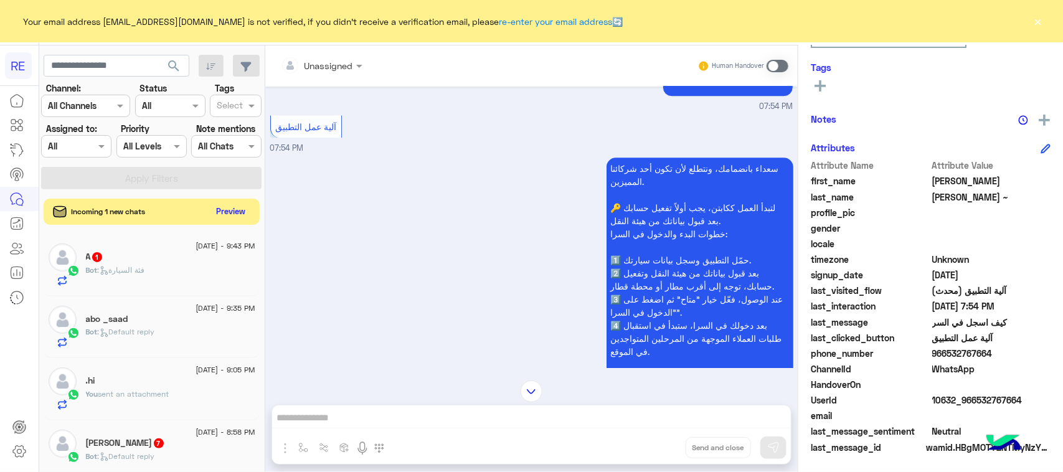
click at [233, 216] on button "Preview" at bounding box center [231, 211] width 39 height 17
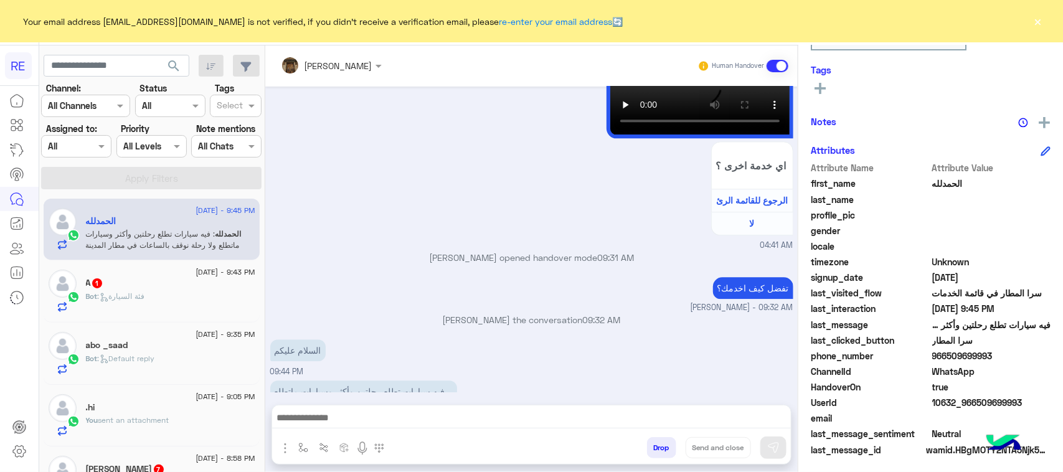
scroll to position [197, 0]
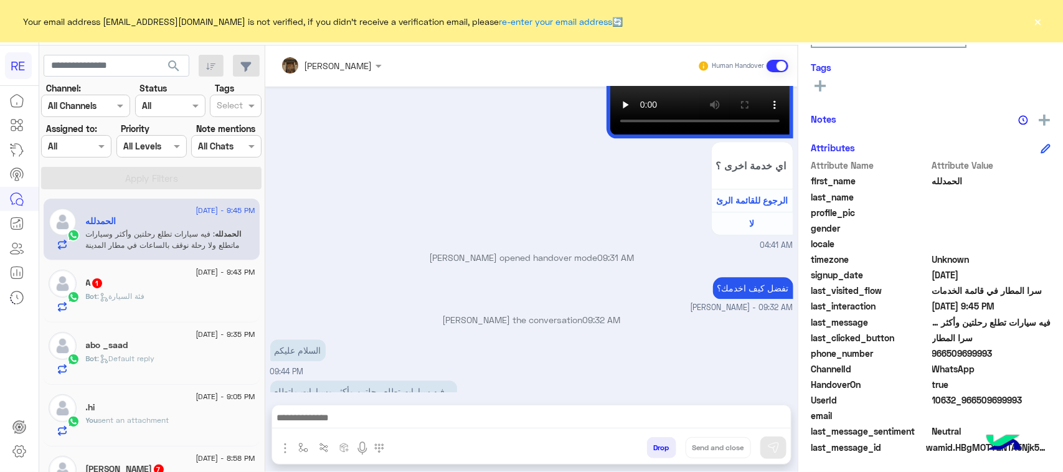
click at [390, 380] on p "فيه سيارات تطلع رحلتين وأكثر وسيارات ماتطلع ولا رحلة نوقف بالساعات في مطار المد…" at bounding box center [363, 397] width 187 height 35
click at [355, 339] on div "السلام عليكم" at bounding box center [333, 350] width 126 height 22
click at [355, 380] on p "فيه سيارات تطلع رحلتين وأكثر وسيارات ماتطلع ولا رحلة نوقف بالساعات في مطار المد…" at bounding box center [363, 397] width 187 height 35
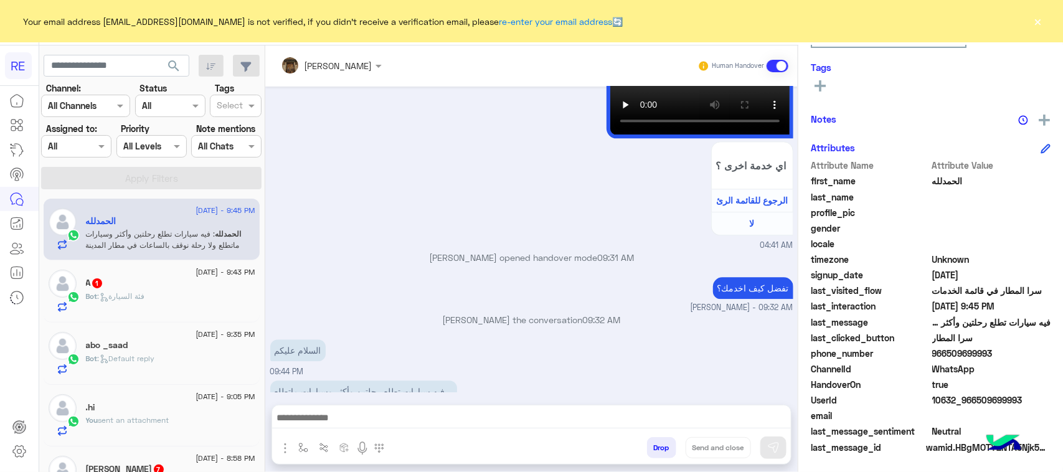
click at [355, 380] on p "فيه سيارات تطلع رحلتين وأكثر وسيارات ماتطلع ولا رحلة نوقف بالساعات في مطار المد…" at bounding box center [363, 397] width 187 height 35
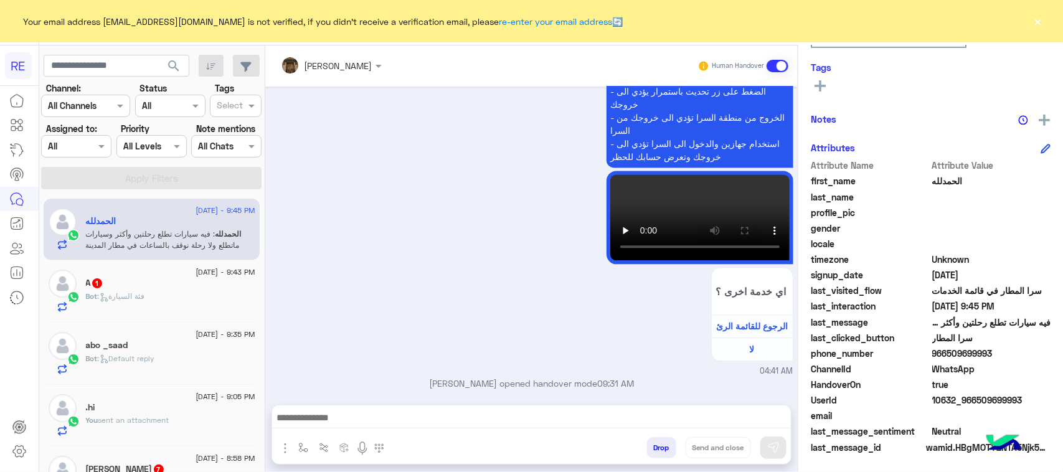
scroll to position [1345, 0]
